Goal: Task Accomplishment & Management: Complete application form

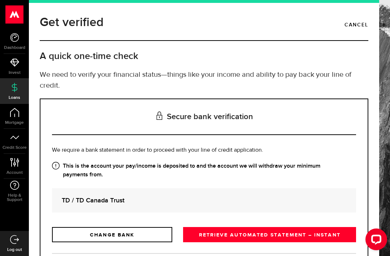
click at [17, 146] on span "Credit Score" at bounding box center [14, 147] width 29 height 4
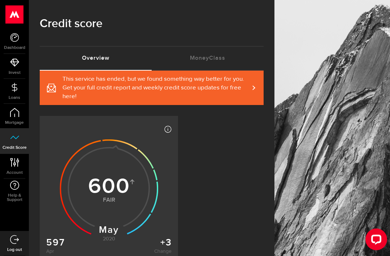
click at [18, 91] on icon at bounding box center [14, 87] width 9 height 9
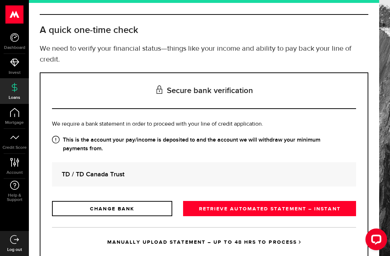
scroll to position [26, 0]
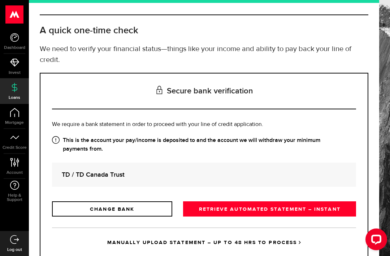
click at [331, 210] on link "RETRIEVE AUTOMATED STATEMENT – INSTANT" at bounding box center [269, 208] width 173 height 15
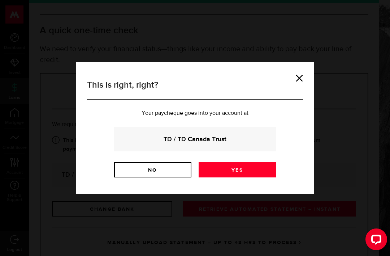
click at [233, 172] on link "Yes" at bounding box center [237, 169] width 77 height 15
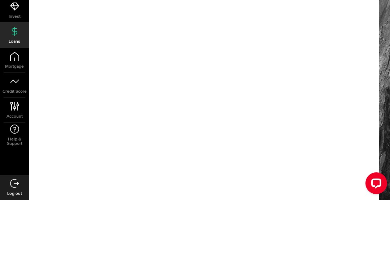
scroll to position [23, 0]
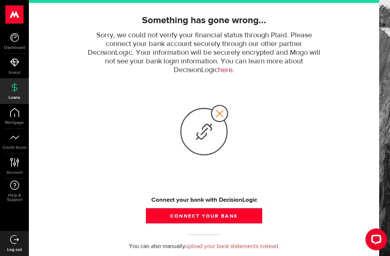
scroll to position [49, 0]
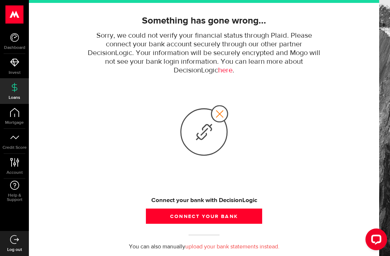
click at [232, 217] on button "Connect your bank" at bounding box center [204, 215] width 116 height 15
click at [231, 74] on link "here" at bounding box center [225, 71] width 14 height 8
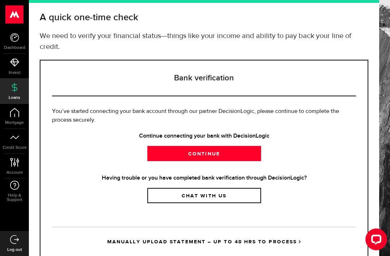
scroll to position [38, 0]
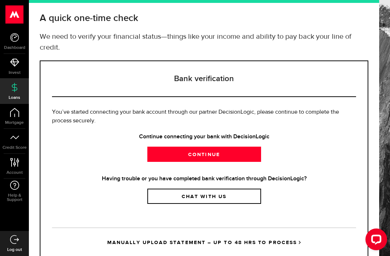
click at [209, 200] on link "Chat with us" at bounding box center [205, 195] width 114 height 15
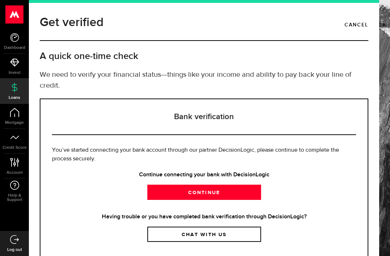
scroll to position [0, 0]
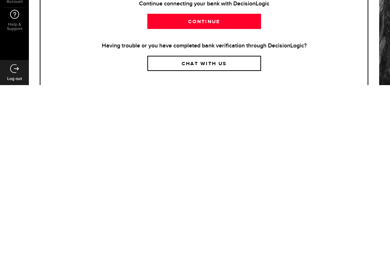
click at [377, 105] on div "Get verified Cancel A quick one-time check We need to verify your financial sta…" at bounding box center [204, 128] width 351 height 256
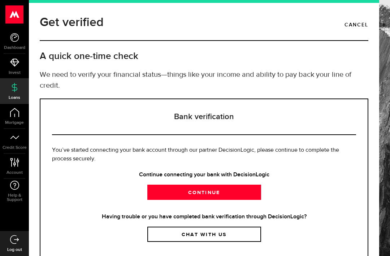
click at [212, 147] on span "You’ve started connecting your bank account through our partner DecisionLogic, …" at bounding box center [195, 154] width 287 height 14
